Goal: Information Seeking & Learning: Learn about a topic

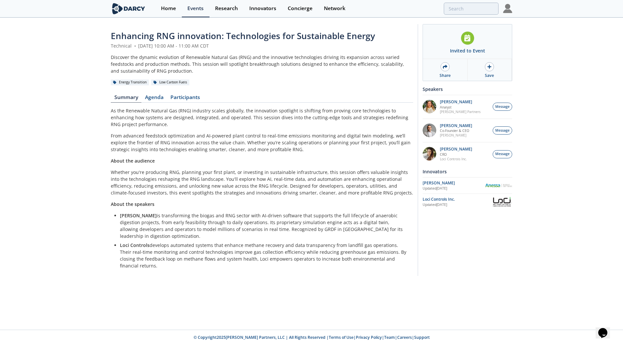
click at [503, 183] on div "[PERSON_NAME] Updated [DATE]" at bounding box center [467, 185] width 90 height 11
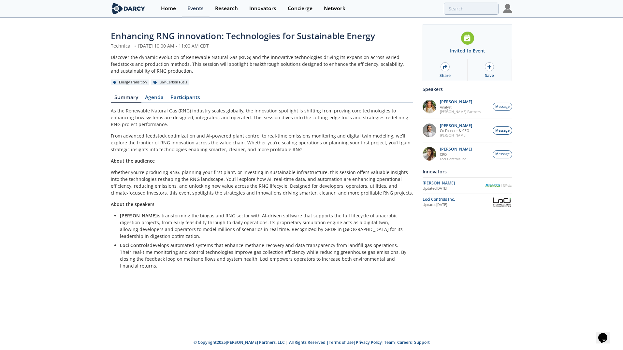
click at [510, 201] on img at bounding box center [501, 201] width 21 height 11
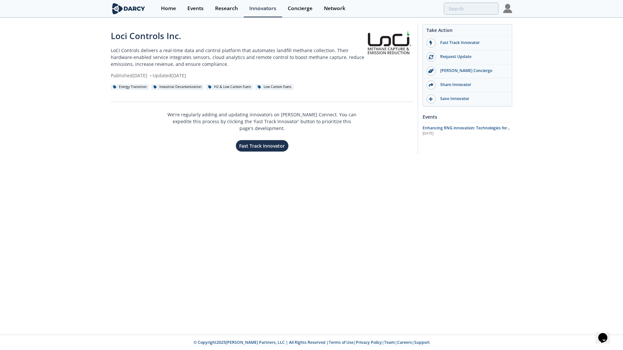
click at [508, 9] on img at bounding box center [507, 8] width 9 height 9
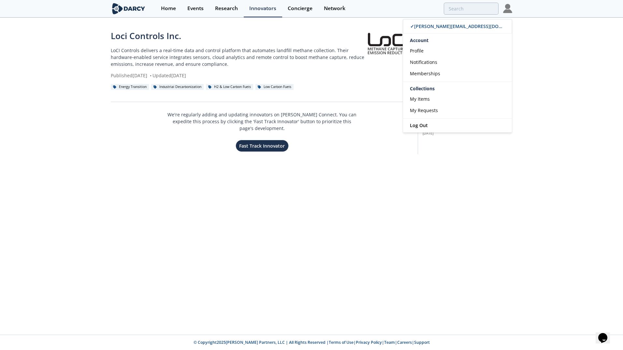
click at [508, 9] on img at bounding box center [507, 8] width 9 height 9
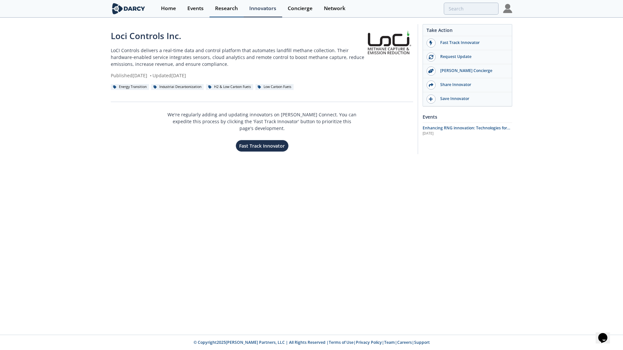
click at [226, 9] on div "Research" at bounding box center [226, 8] width 23 height 5
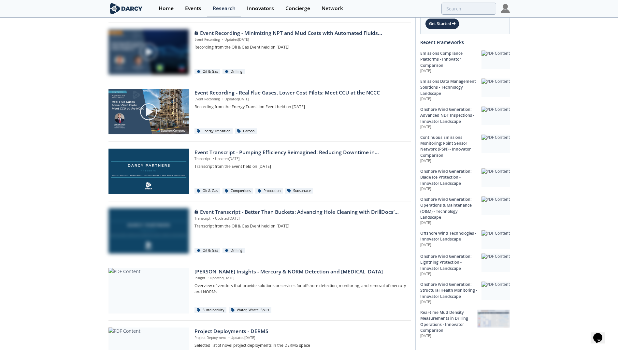
scroll to position [252, 0]
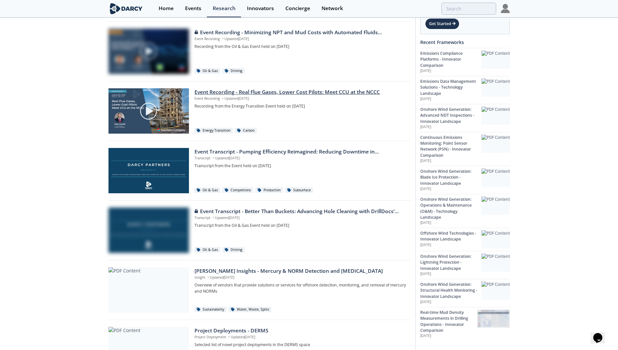
click at [272, 90] on div "Event Recording - Real Flue Gases, Lower Cost Pilots: Meet CCU at the NCCC" at bounding box center [299, 92] width 211 height 8
